Goal: Go to known website: Access a specific website the user already knows

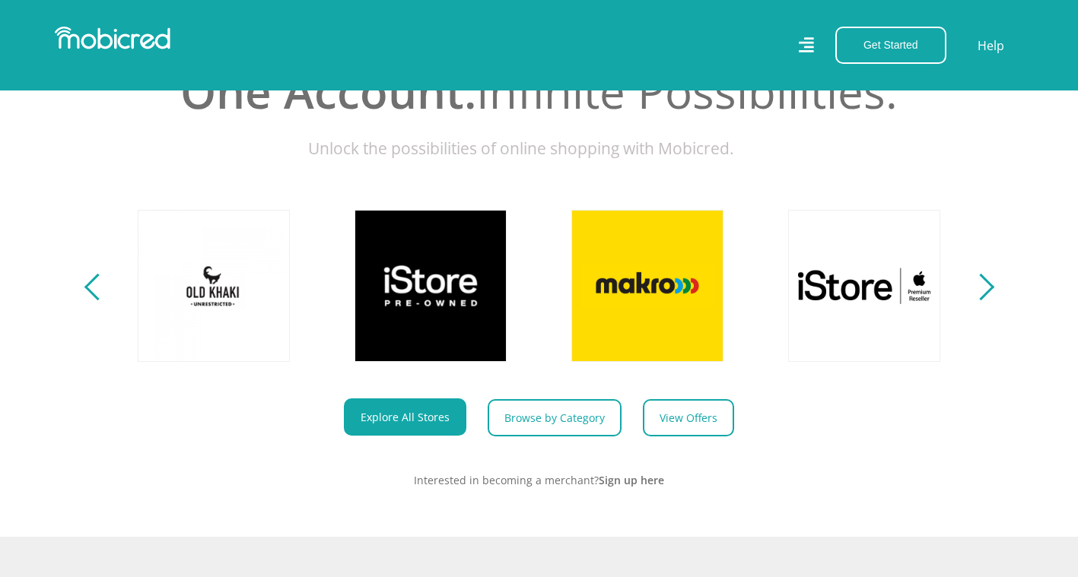
scroll to position [608, 0]
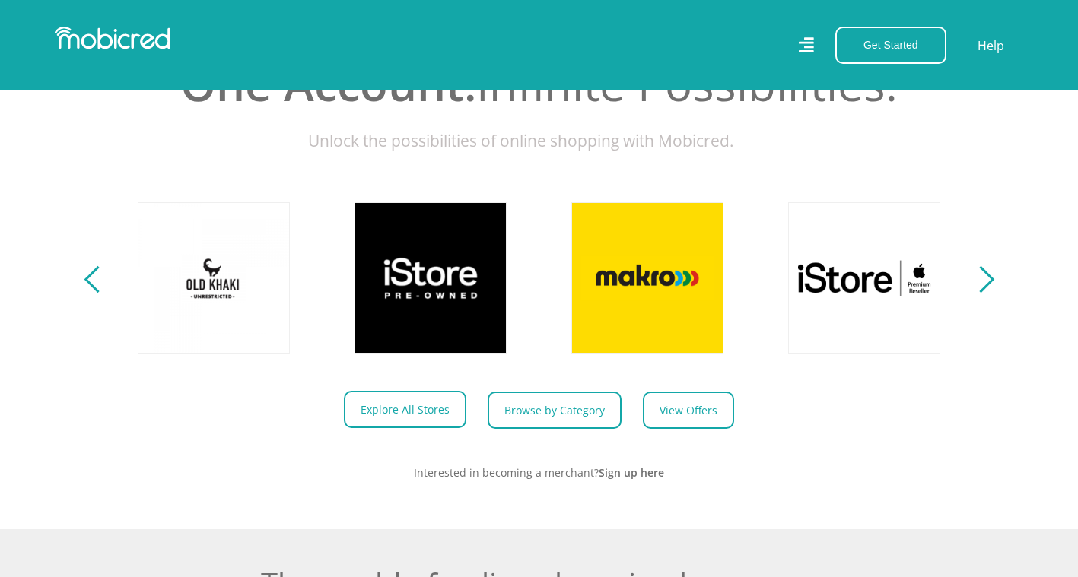
click at [402, 416] on link "Explore All Stores" at bounding box center [405, 409] width 122 height 37
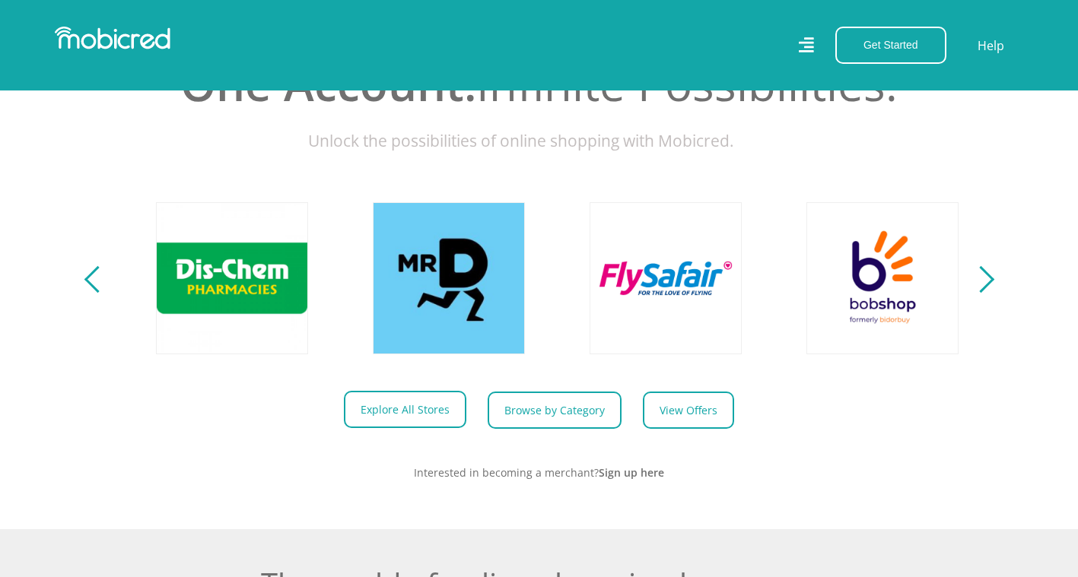
scroll to position [0, 1951]
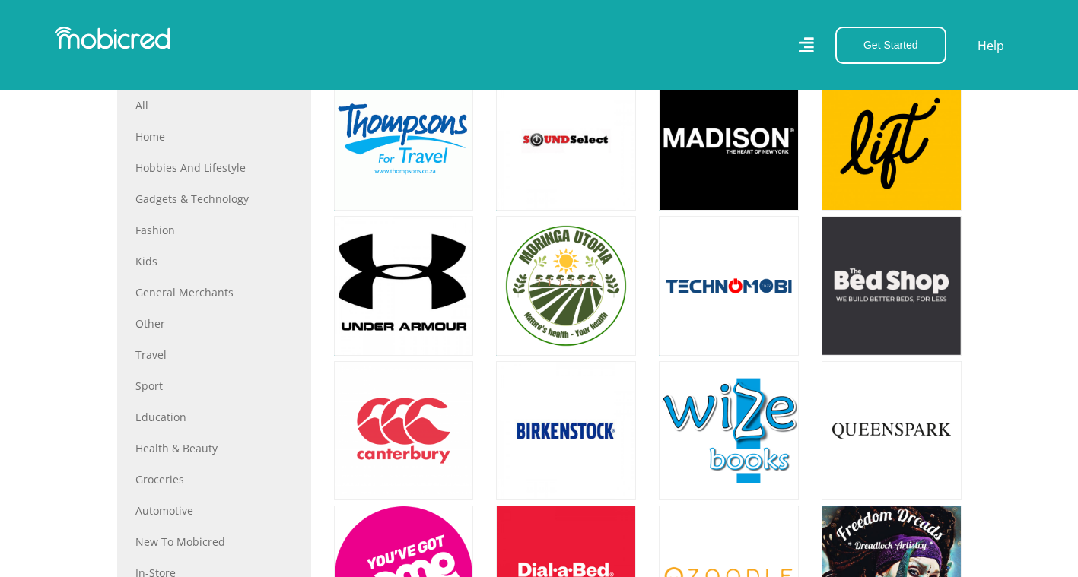
scroll to position [608, 0]
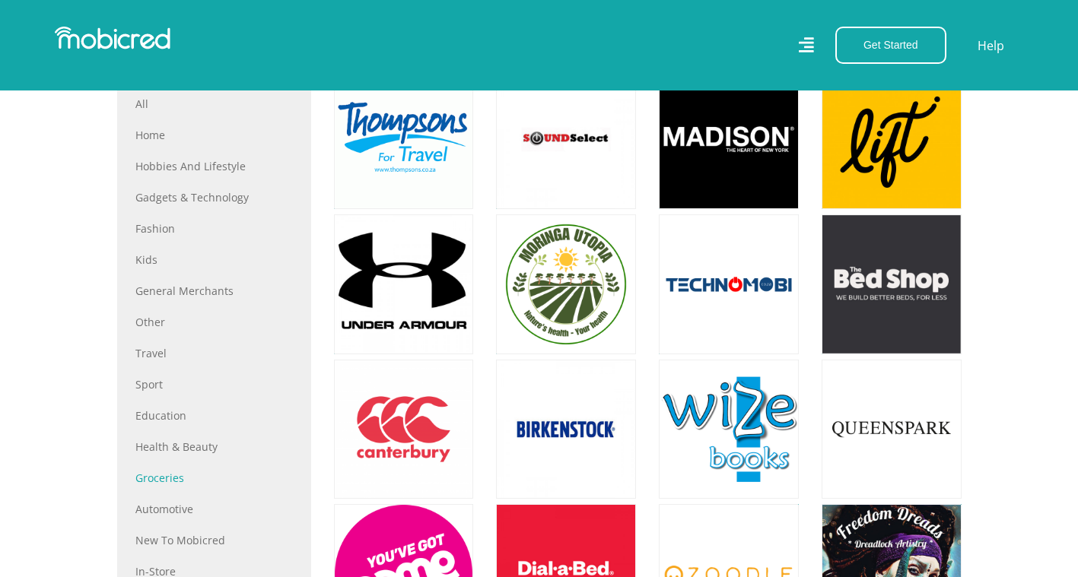
click at [168, 479] on link "Groceries" at bounding box center [213, 478] width 157 height 16
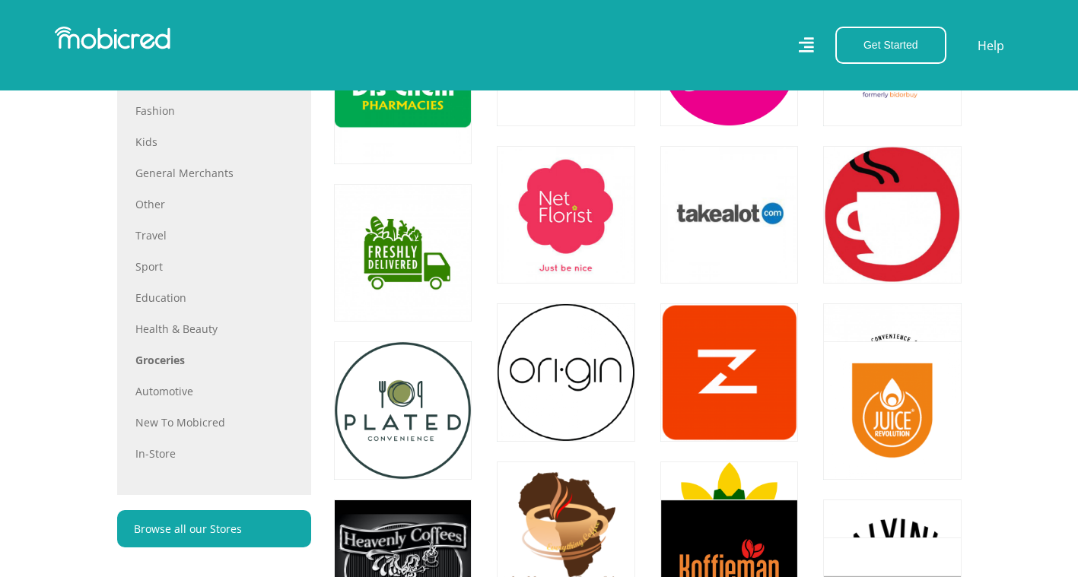
scroll to position [837, 0]
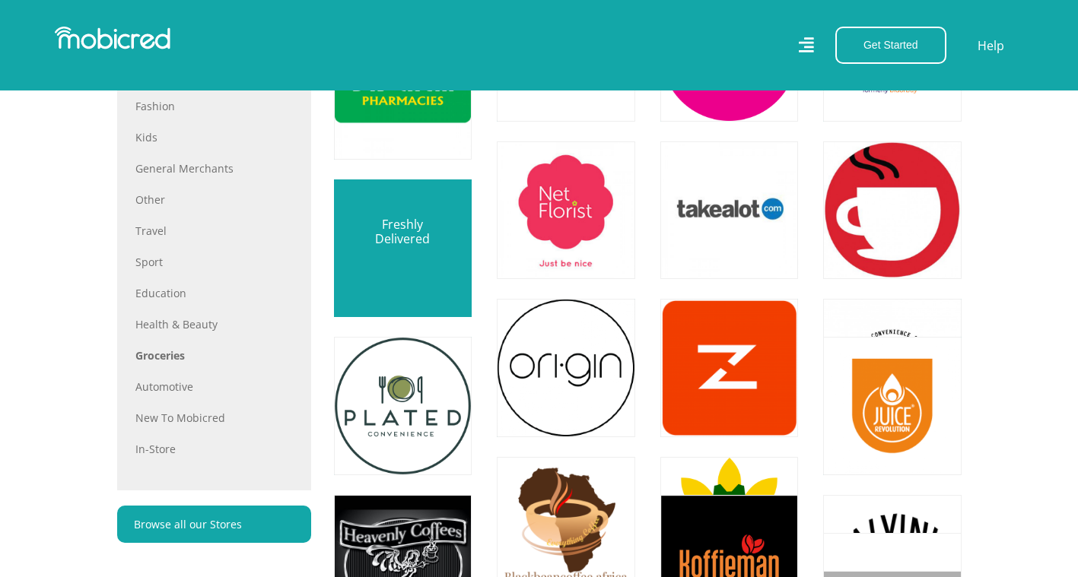
click at [407, 252] on link at bounding box center [403, 248] width 162 height 162
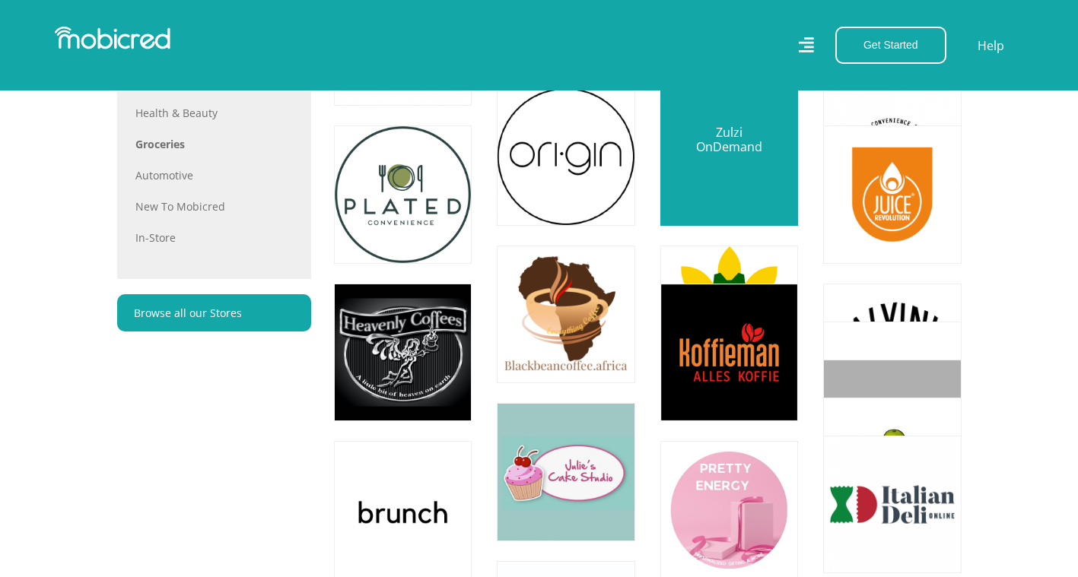
scroll to position [1065, 0]
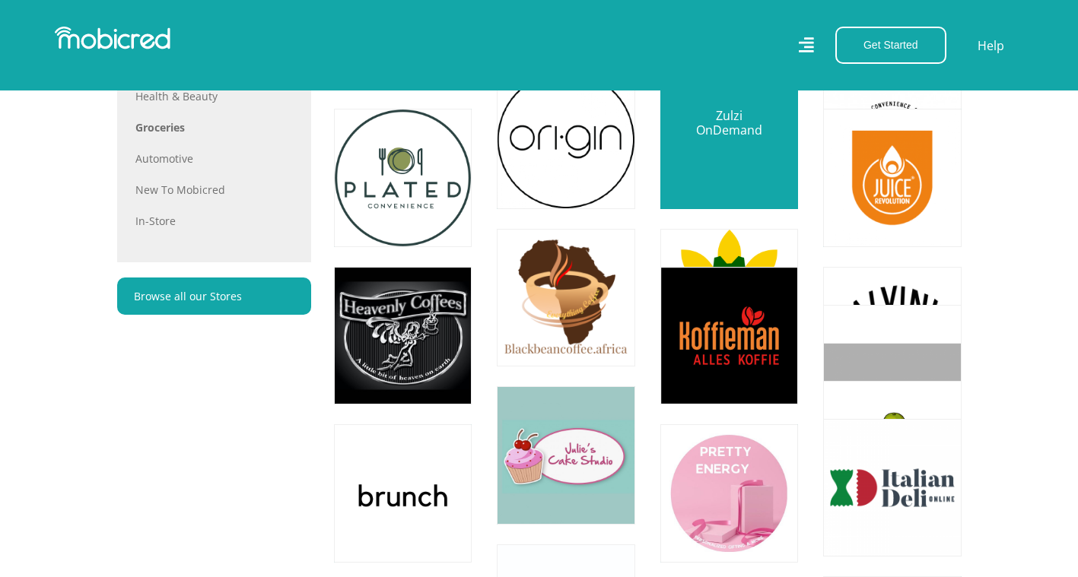
click at [717, 176] on link at bounding box center [729, 140] width 162 height 162
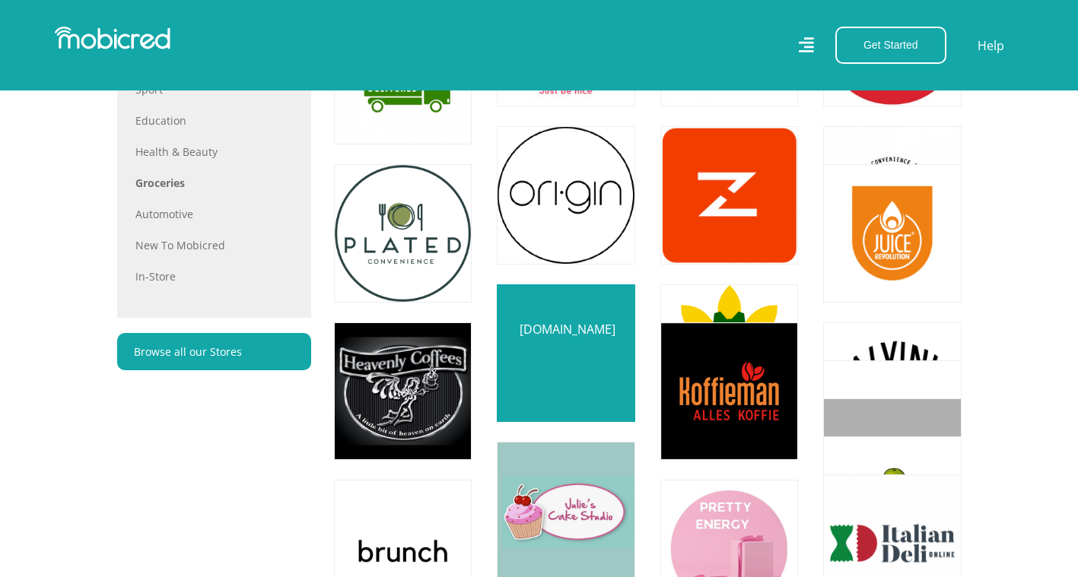
scroll to position [913, 0]
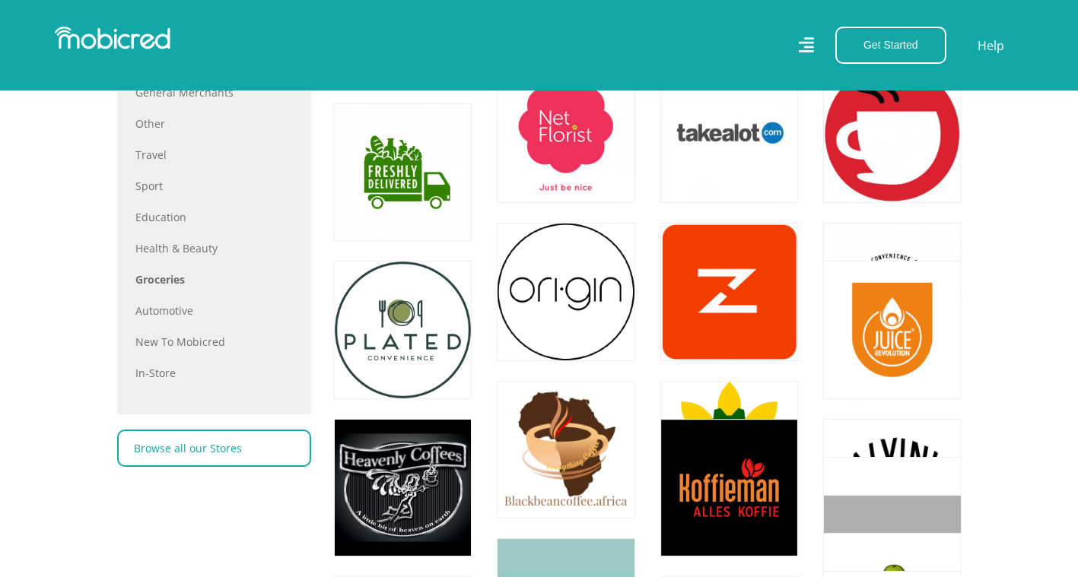
click at [180, 445] on link "Browse all our Stores" at bounding box center [214, 448] width 194 height 37
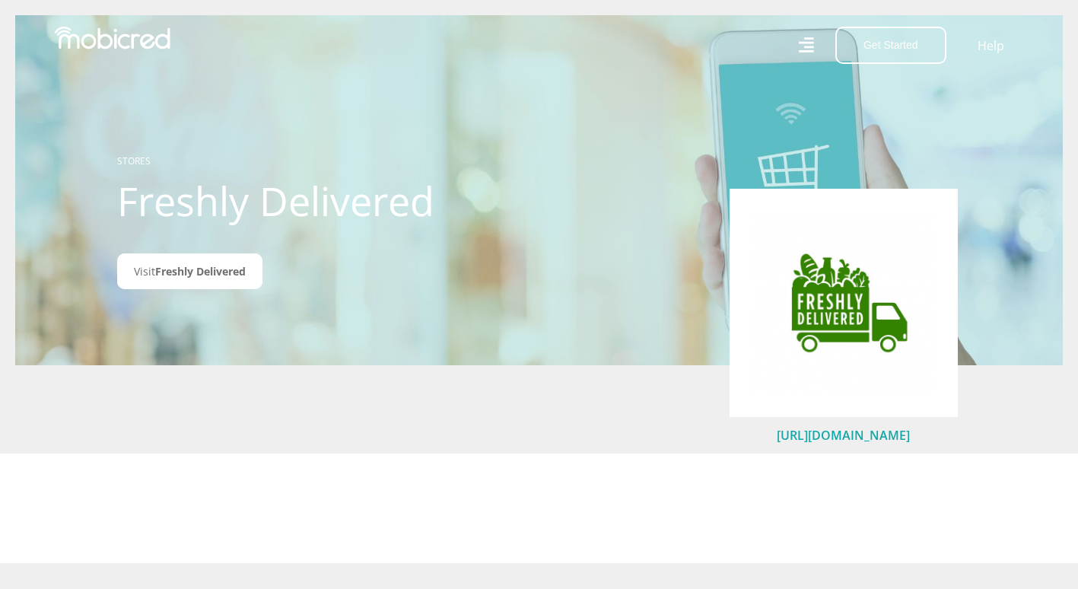
click at [836, 434] on link "https://freshlydelivered.co.za/" at bounding box center [843, 435] width 133 height 17
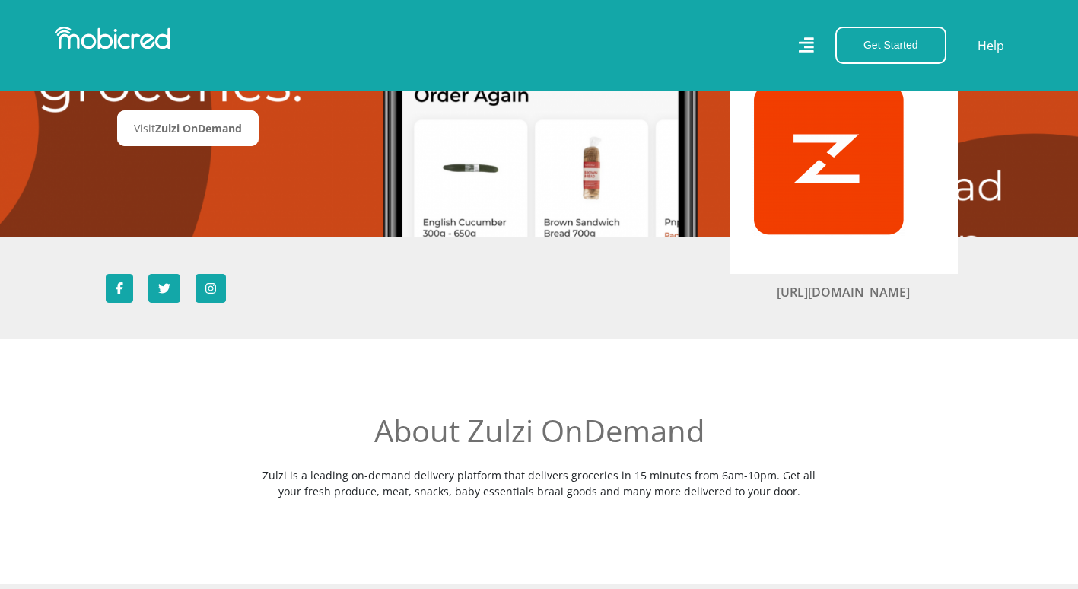
scroll to position [152, 0]
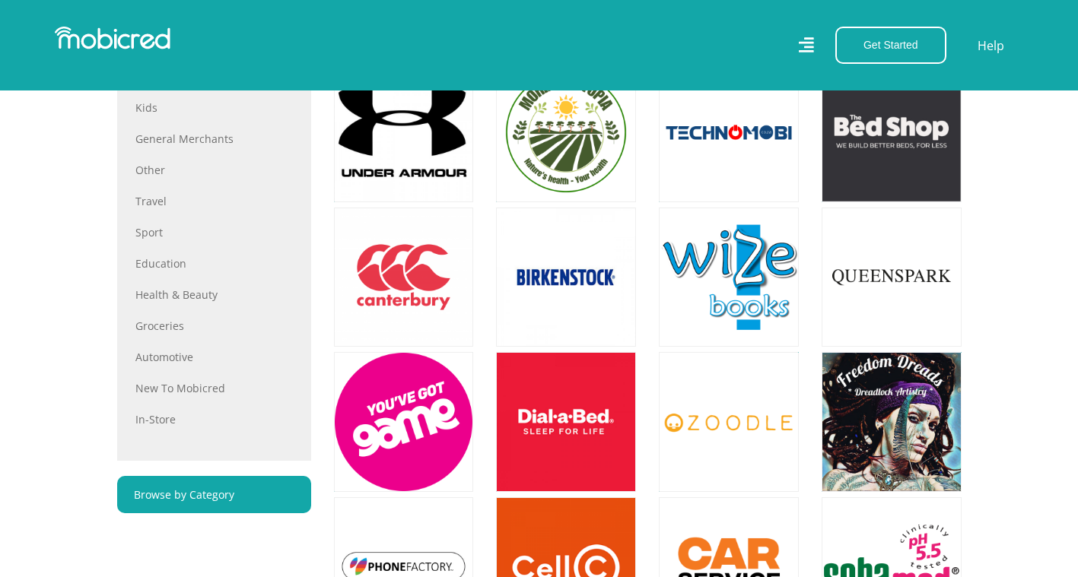
scroll to position [913, 0]
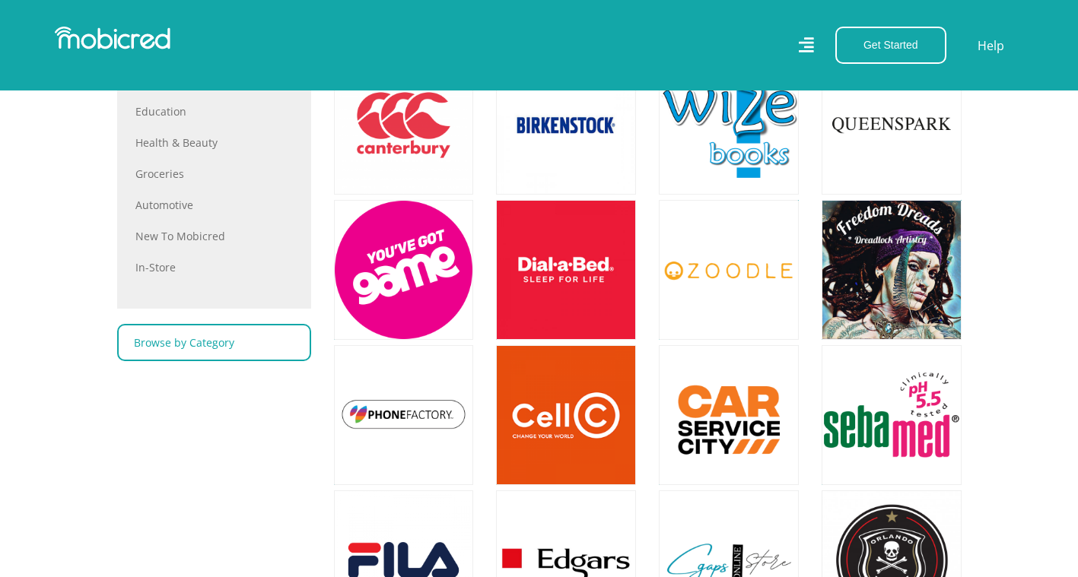
click at [200, 345] on link "Browse by Category" at bounding box center [214, 342] width 194 height 37
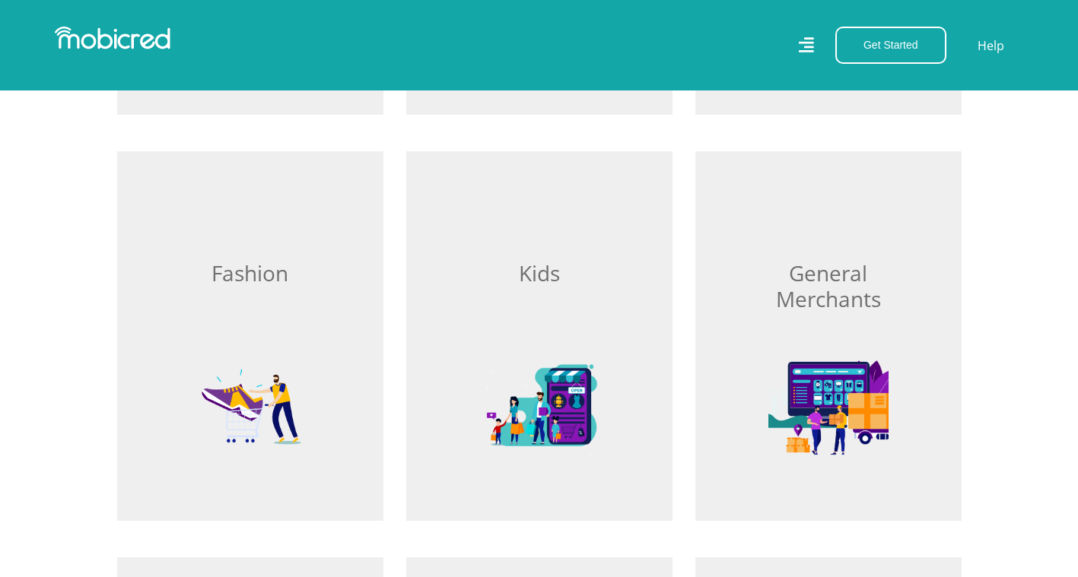
scroll to position [837, 0]
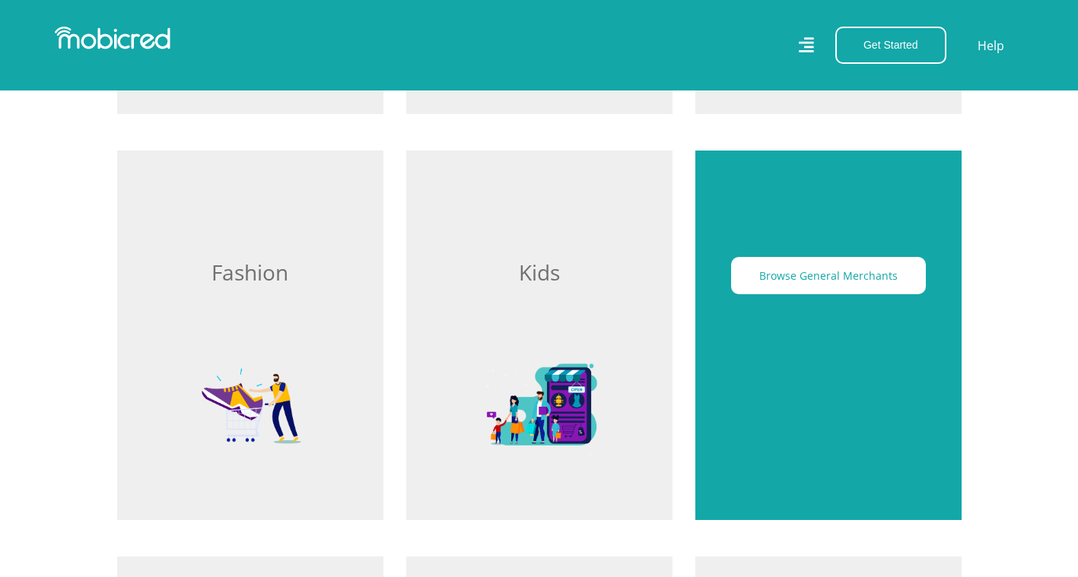
click at [844, 378] on div "Browse General Merchants" at bounding box center [828, 336] width 266 height 370
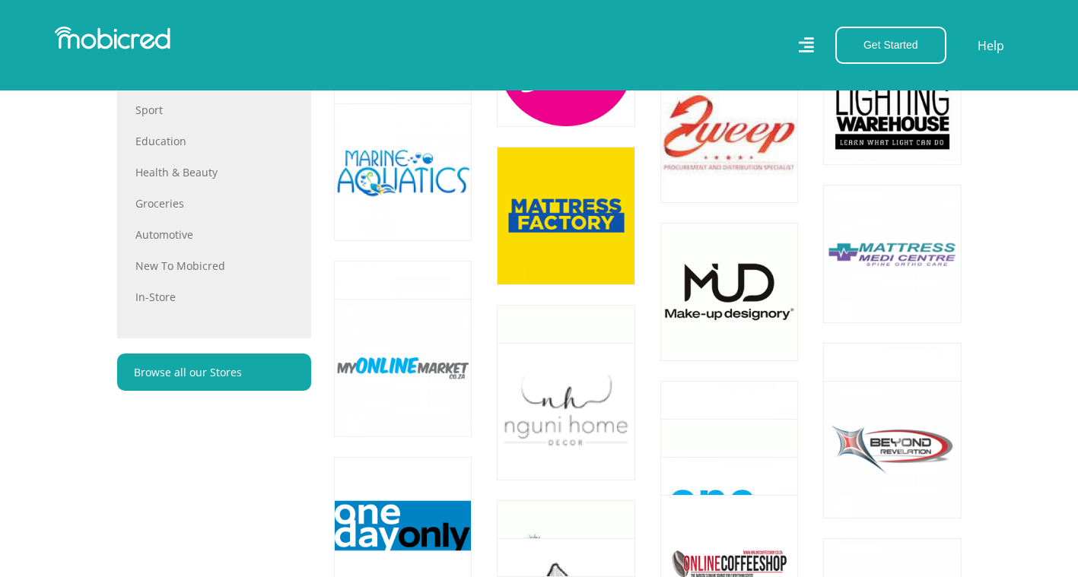
scroll to position [685, 0]
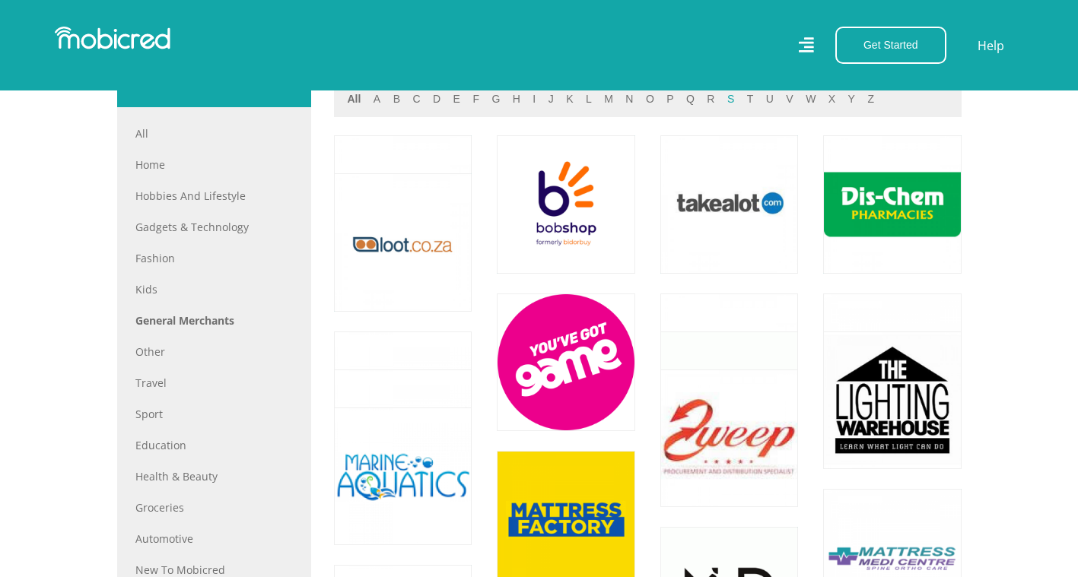
click at [723, 102] on button "s" at bounding box center [731, 99] width 16 height 17
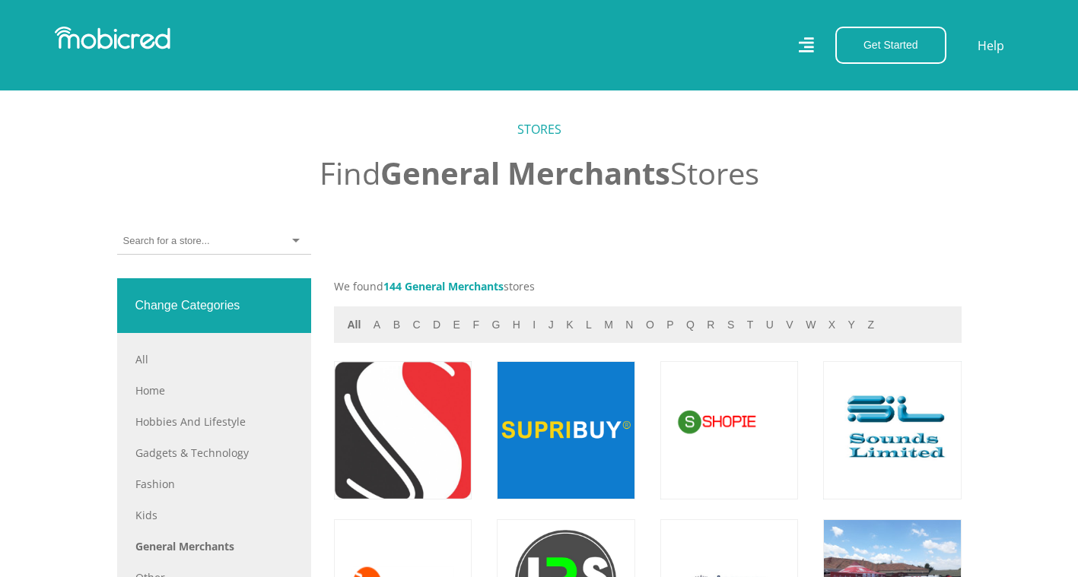
scroll to position [456, 0]
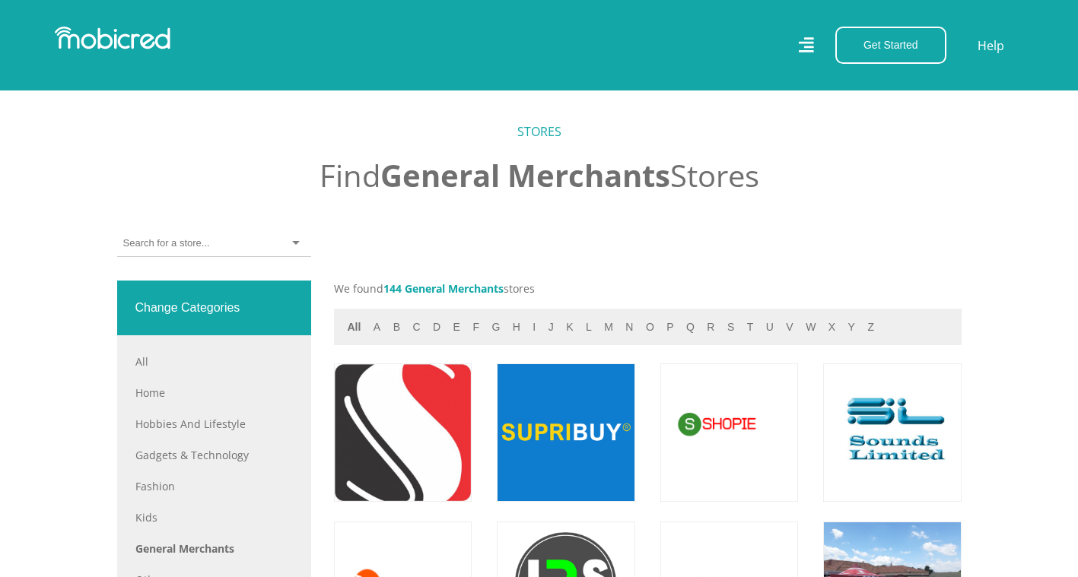
click at [173, 242] on input "select-one" at bounding box center [166, 244] width 86 height 14
type input "steers"
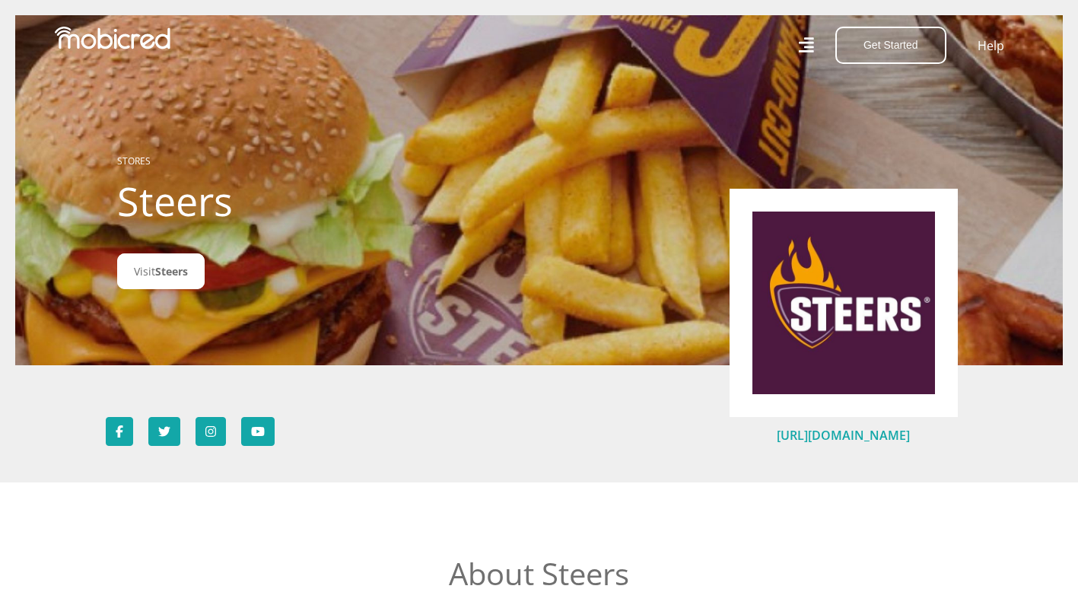
click at [824, 432] on link "[URL][DOMAIN_NAME]" at bounding box center [843, 435] width 133 height 17
click at [827, 438] on link "[URL][DOMAIN_NAME]" at bounding box center [843, 435] width 133 height 17
